Goal: Task Accomplishment & Management: Manage account settings

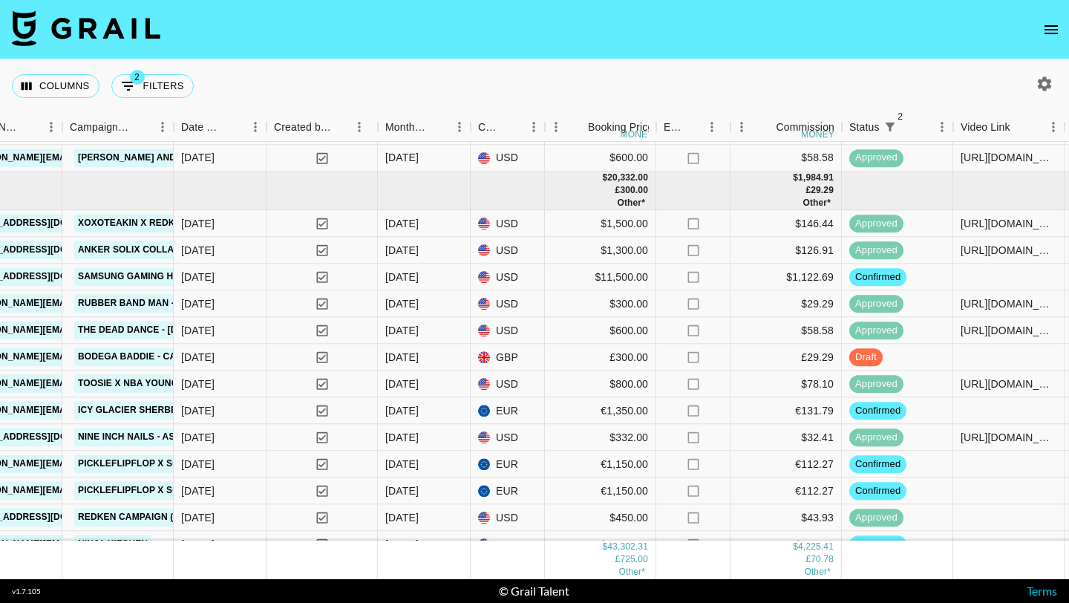
scroll to position [1193, 654]
click at [568, 282] on div "$11,500.00" at bounding box center [600, 278] width 111 height 27
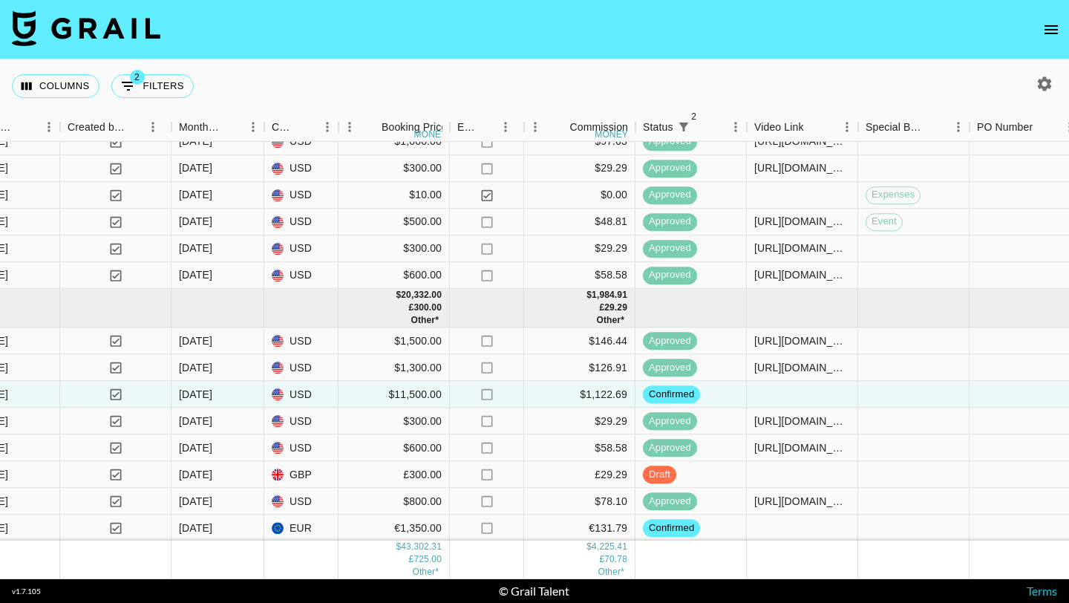
scroll to position [1075, 860]
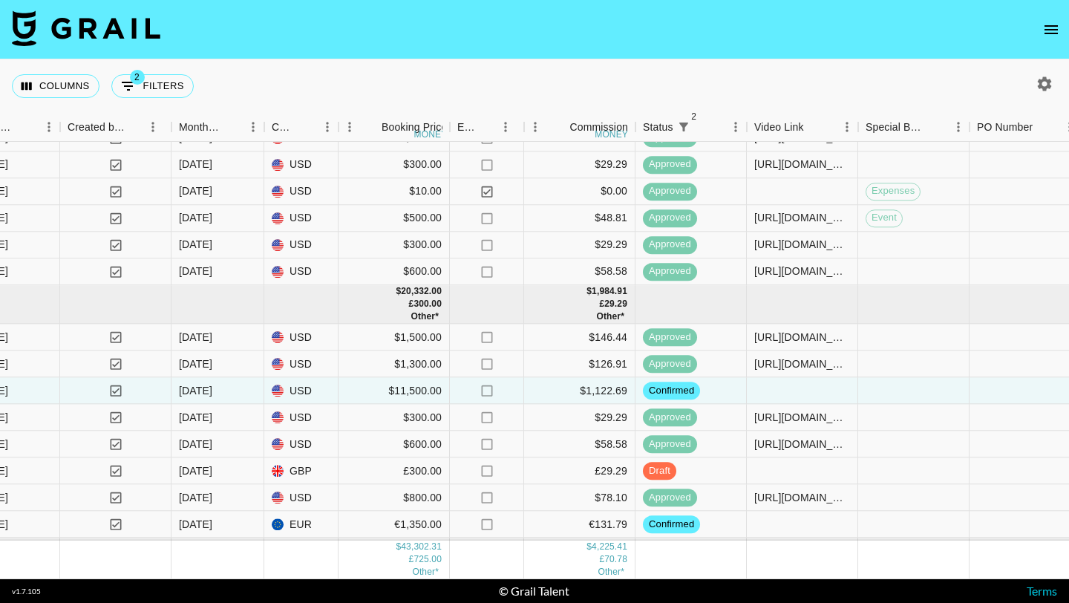
click at [1048, 48] on nav at bounding box center [534, 29] width 1069 height 59
click at [1045, 27] on icon "open drawer" at bounding box center [1051, 30] width 18 height 18
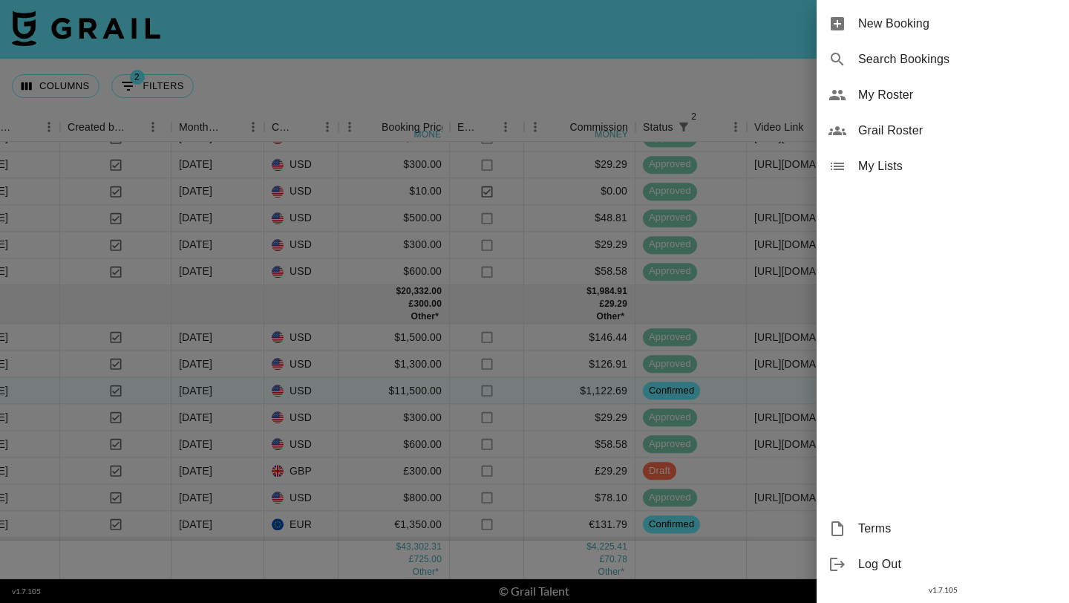
click at [203, 27] on div at bounding box center [534, 301] width 1069 height 603
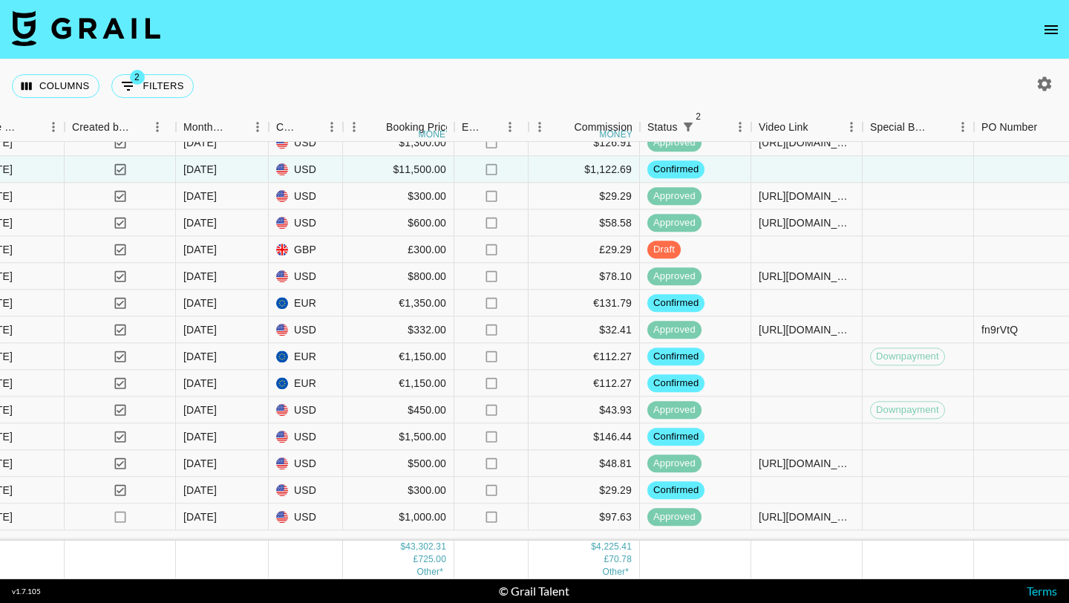
scroll to position [1313, 856]
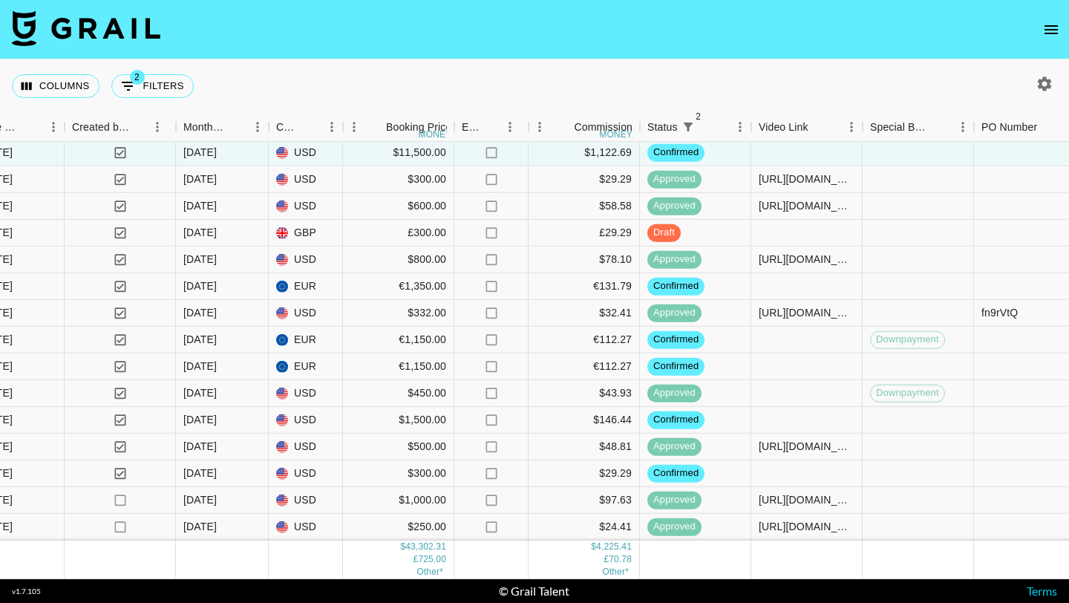
click at [1053, 28] on icon "open drawer" at bounding box center [1051, 30] width 18 height 18
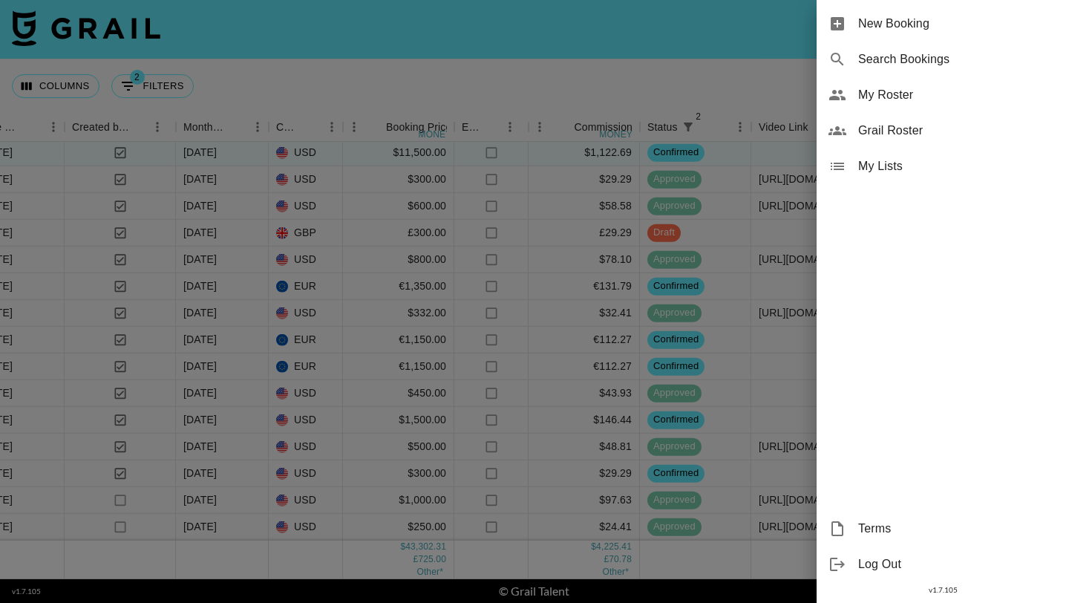
click at [903, 101] on span "My Roster" at bounding box center [957, 95] width 199 height 18
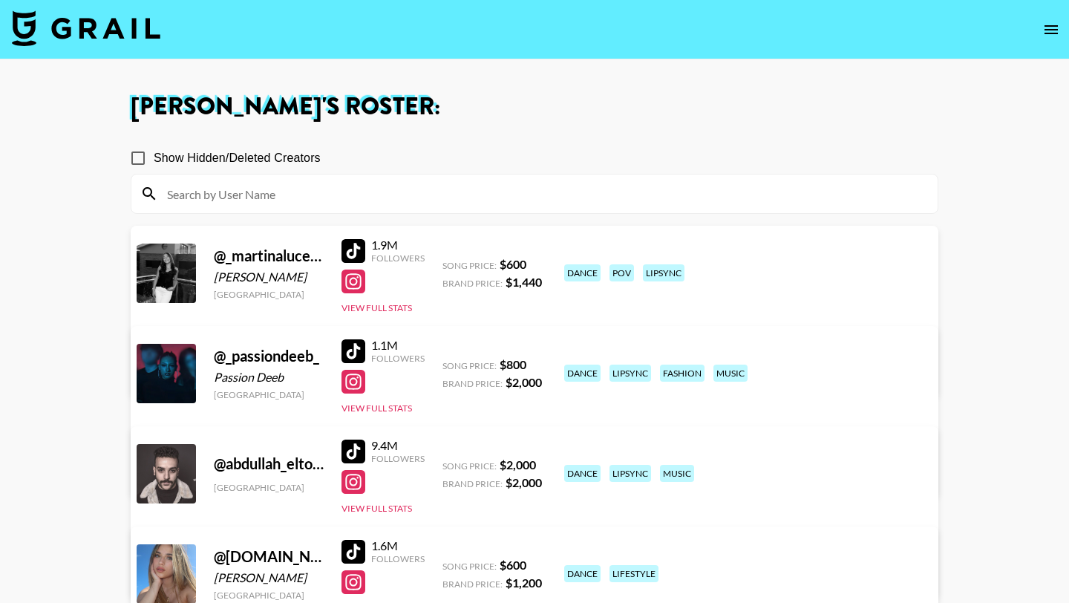
click at [413, 195] on input at bounding box center [543, 194] width 771 height 24
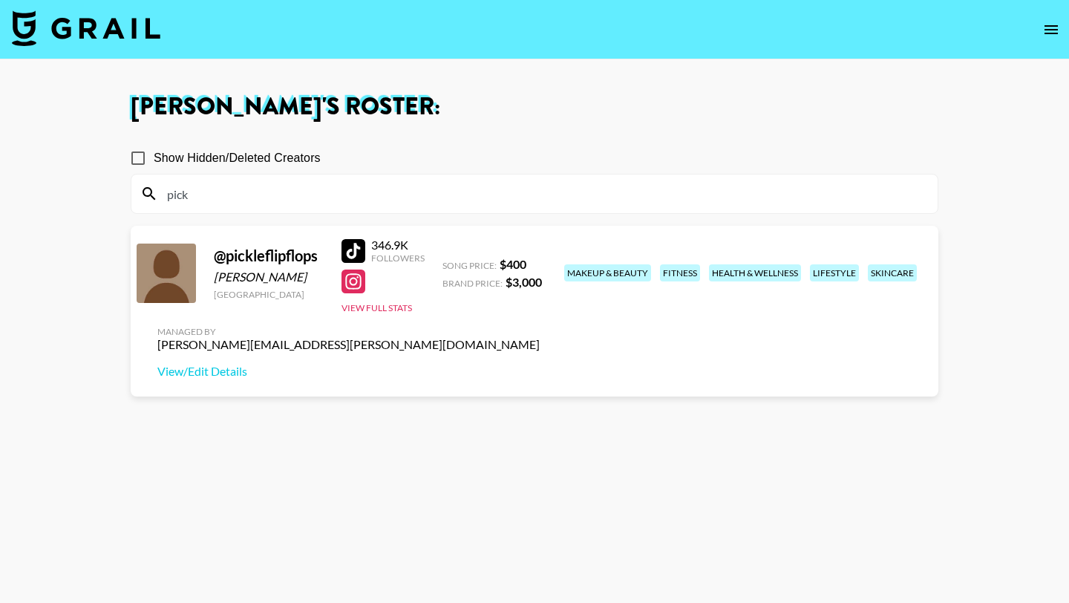
type input "pick"
click at [352, 246] on div at bounding box center [354, 251] width 24 height 24
